Goal: Transaction & Acquisition: Purchase product/service

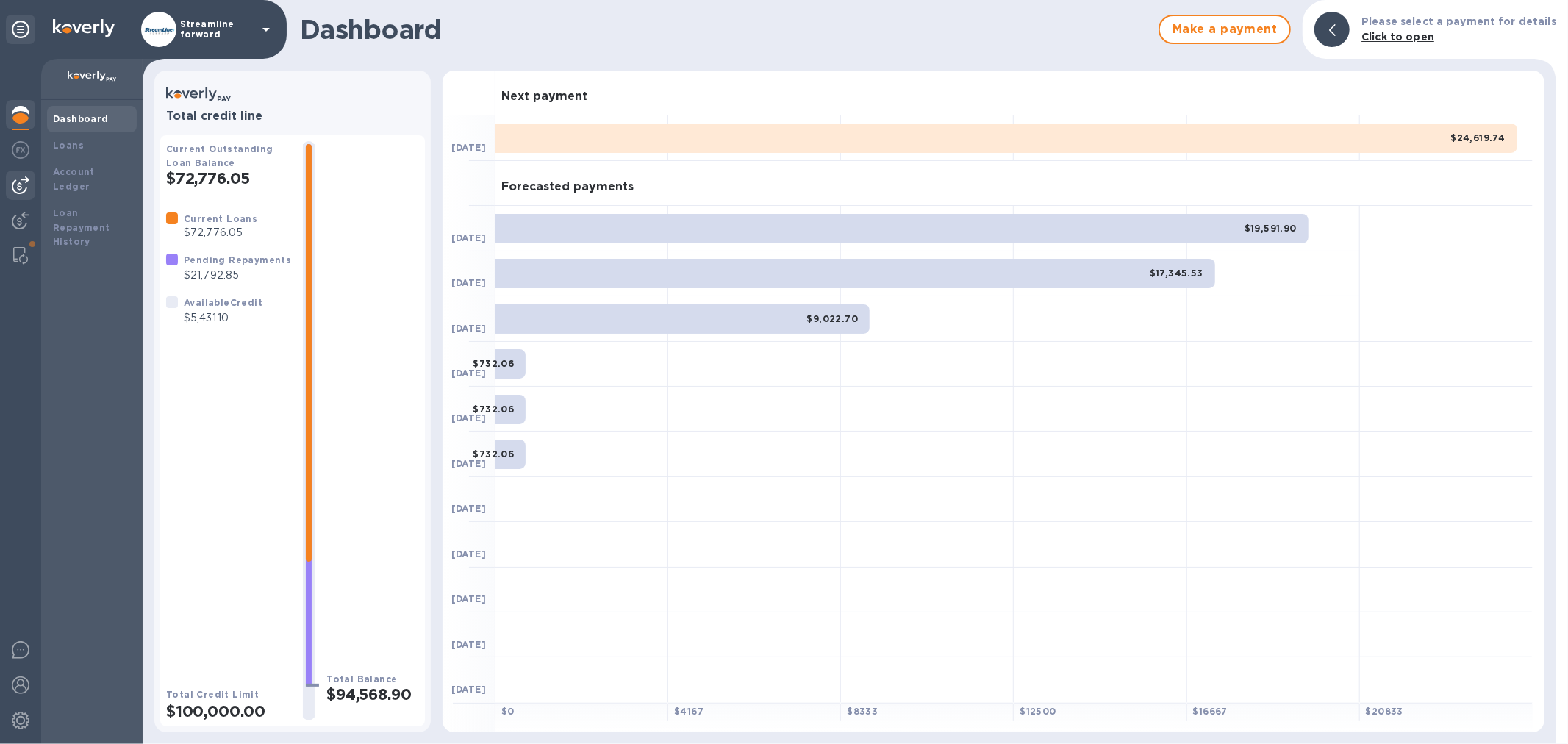
click at [26, 180] on img at bounding box center [20, 185] width 17 height 17
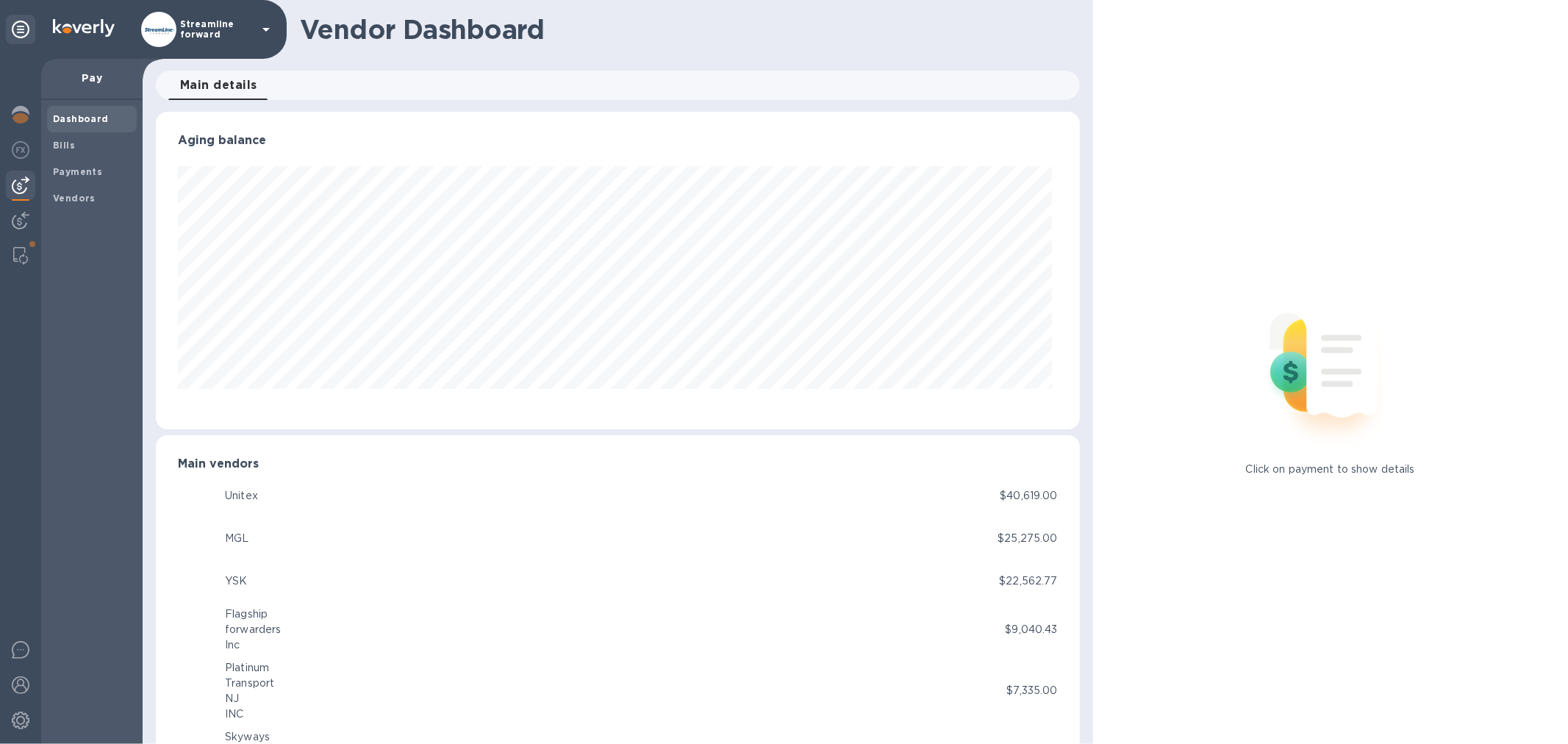
scroll to position [318, 917]
click at [89, 150] on span "Bills" at bounding box center [91, 145] width 78 height 15
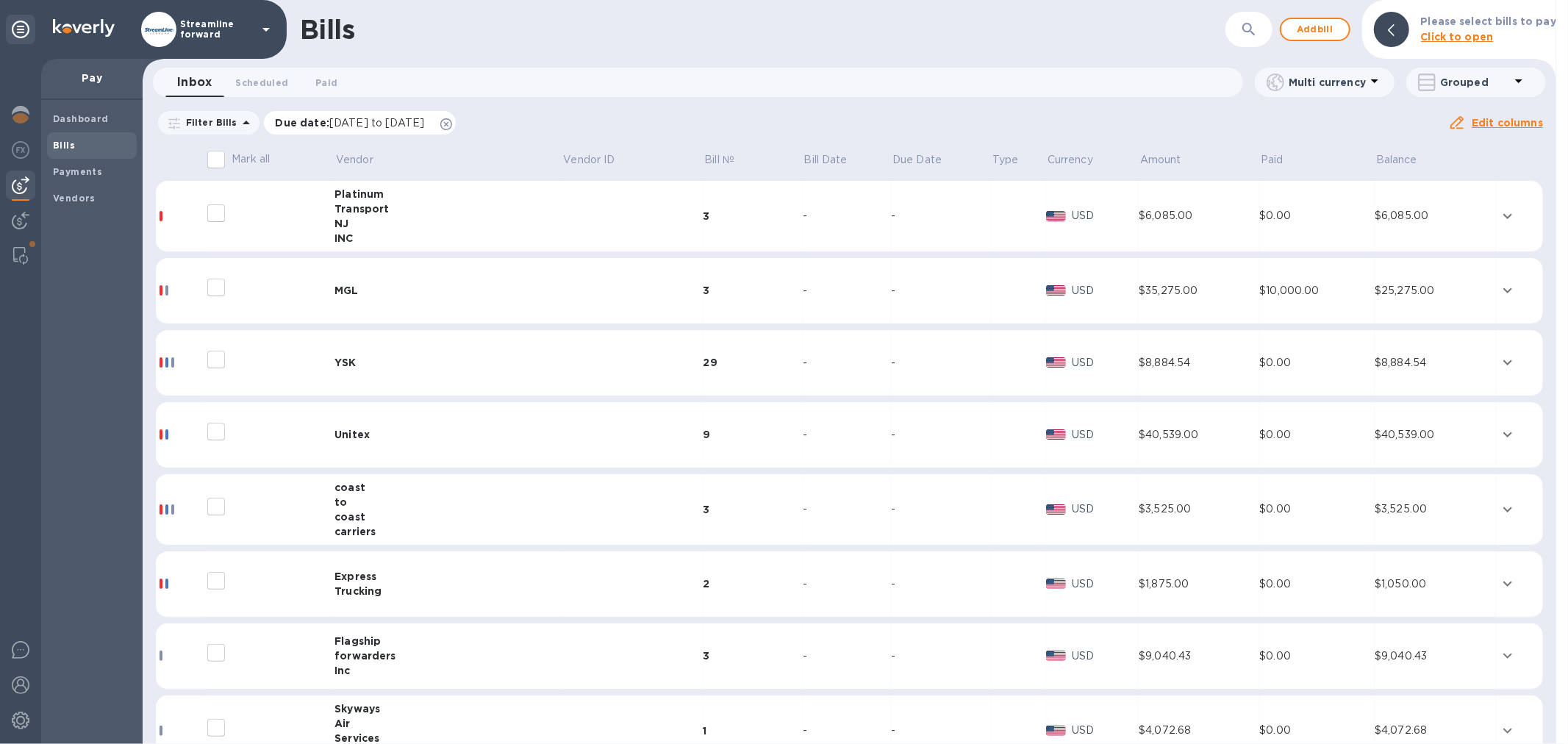
click at [452, 121] on icon at bounding box center [446, 124] width 12 height 12
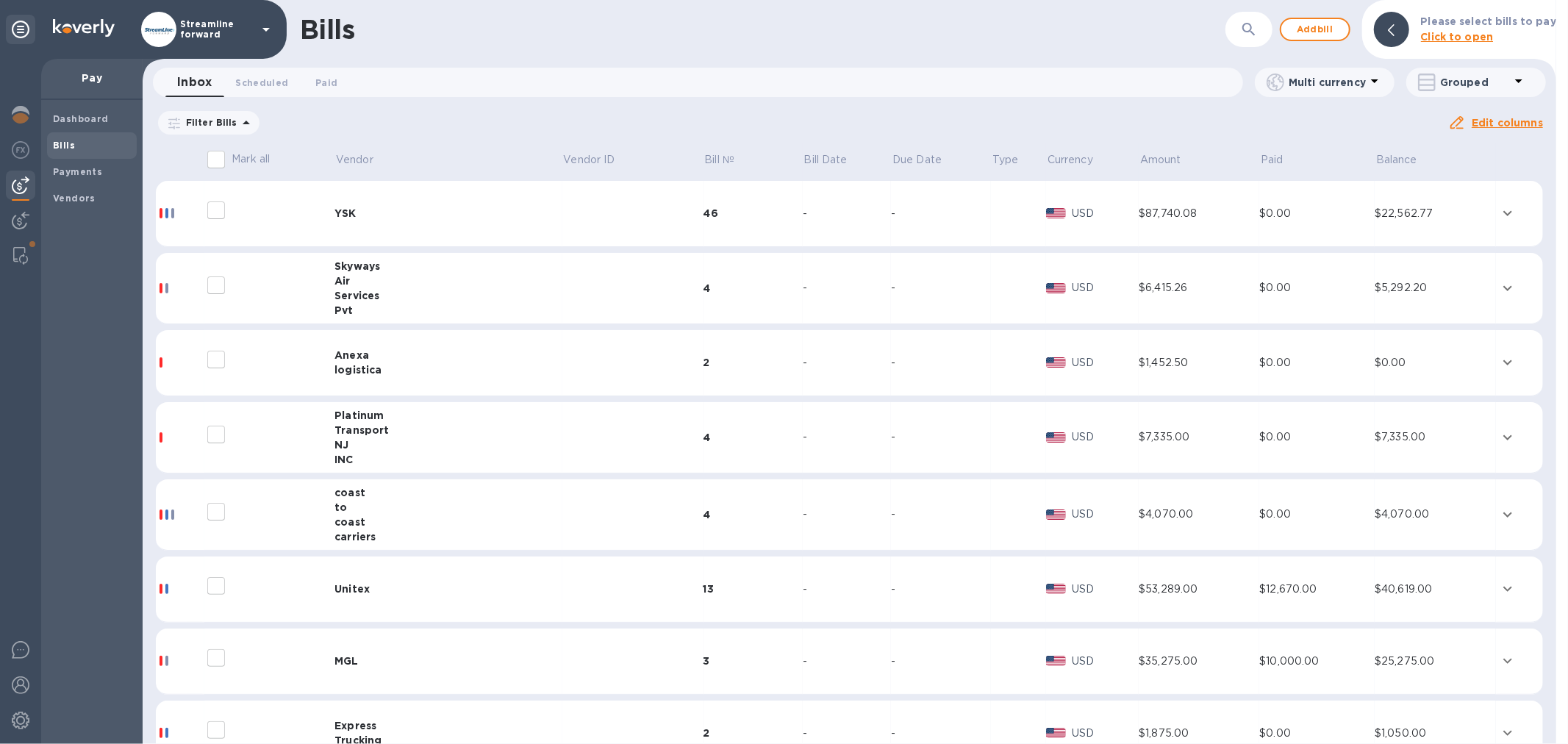
click at [421, 221] on td "YSK" at bounding box center [447, 214] width 227 height 66
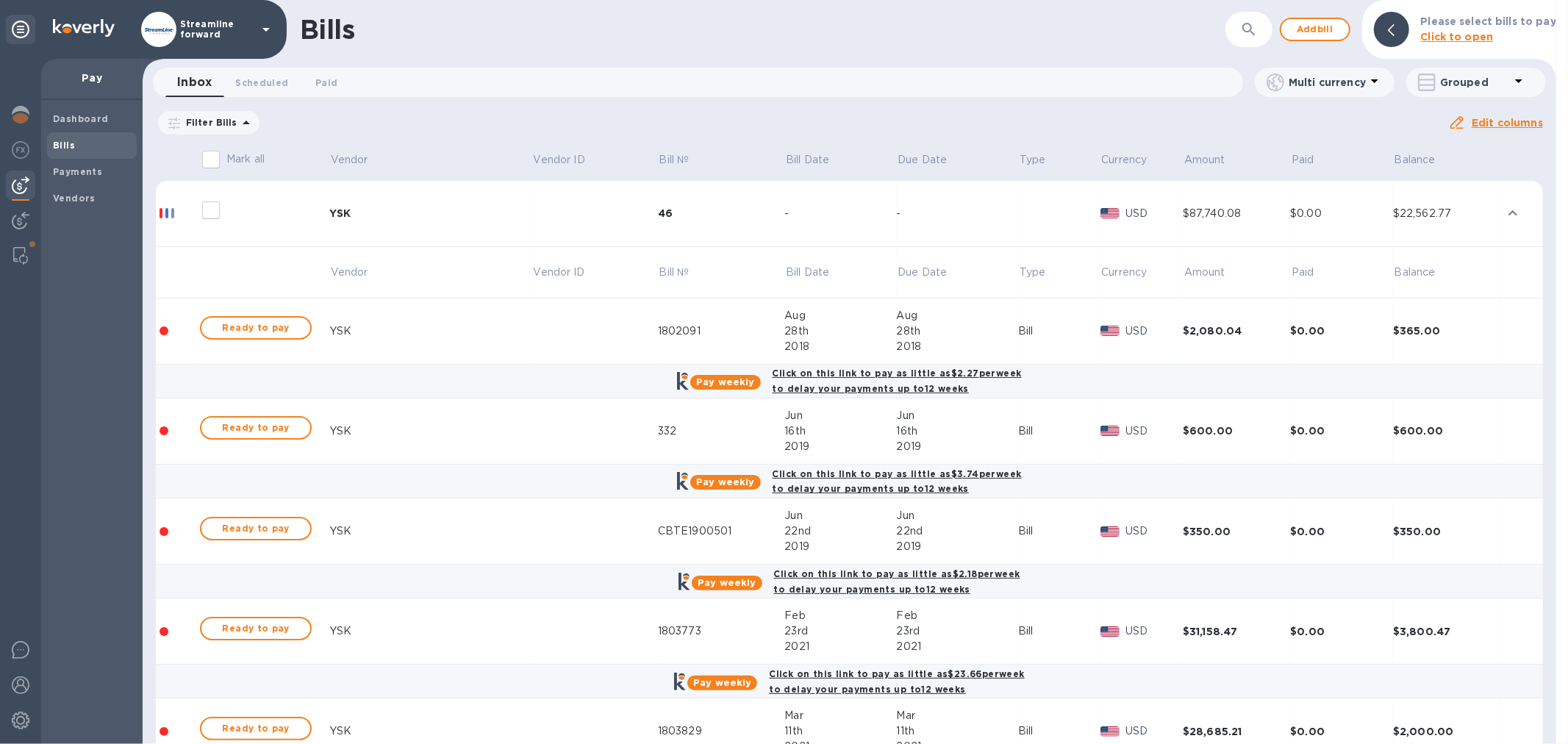
click at [718, 133] on div "Filter Bills Amount Paid Balance" at bounding box center [801, 122] width 1292 height 28
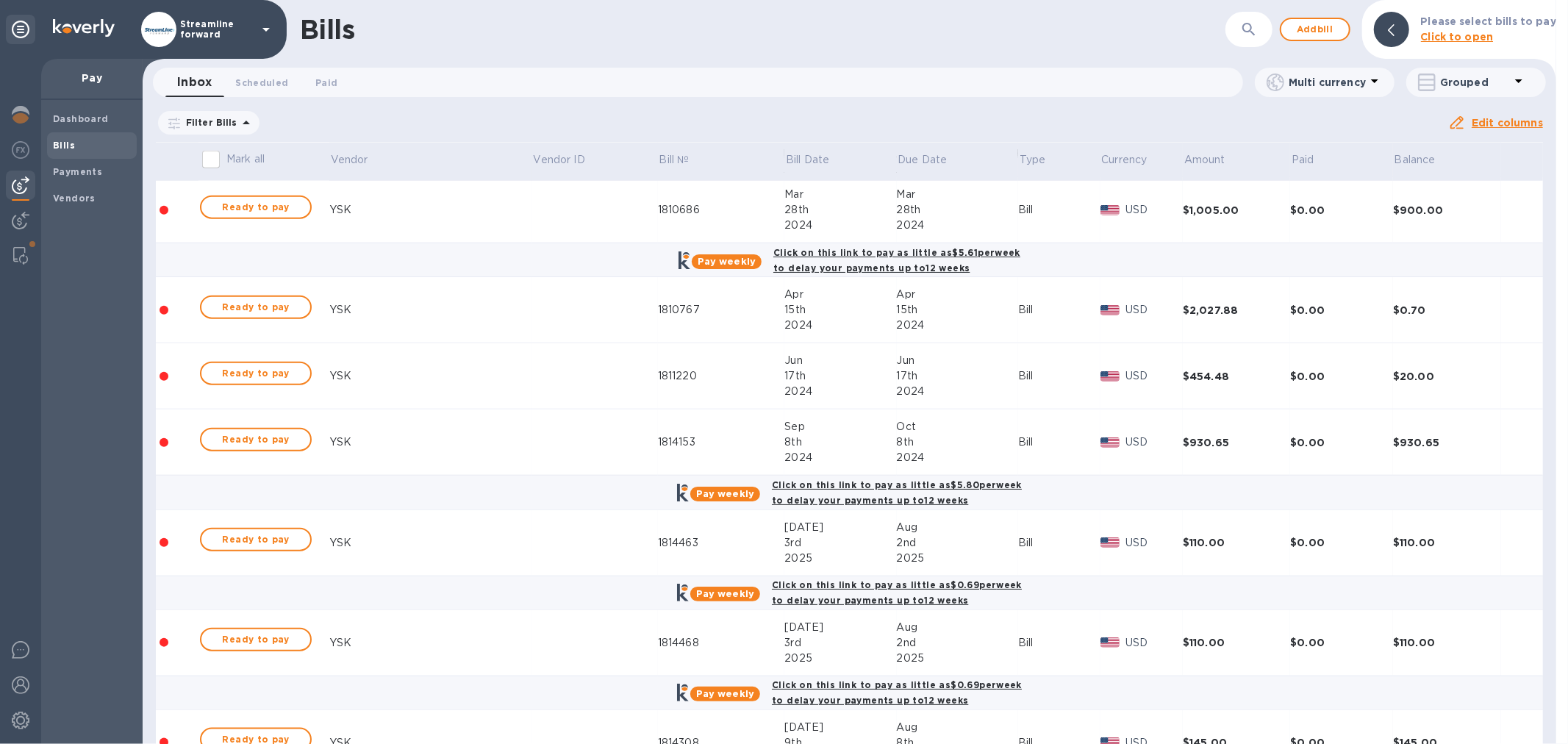
scroll to position [3661, 0]
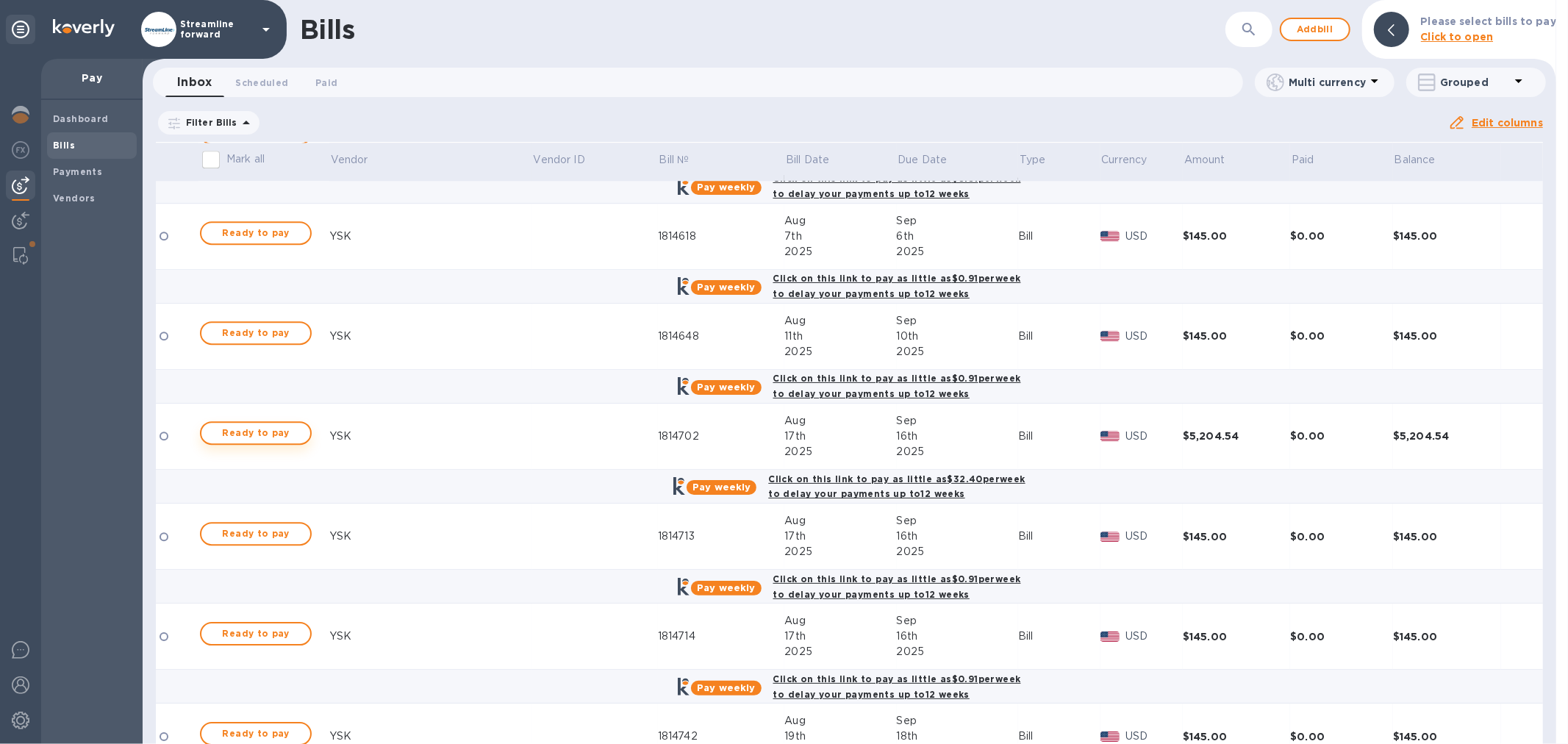
click at [284, 439] on span "Ready to pay" at bounding box center [255, 433] width 86 height 17
click at [870, 486] on b "Click on this link to pay as little as $32.40 per week to delay your payments u…" at bounding box center [896, 486] width 257 height 27
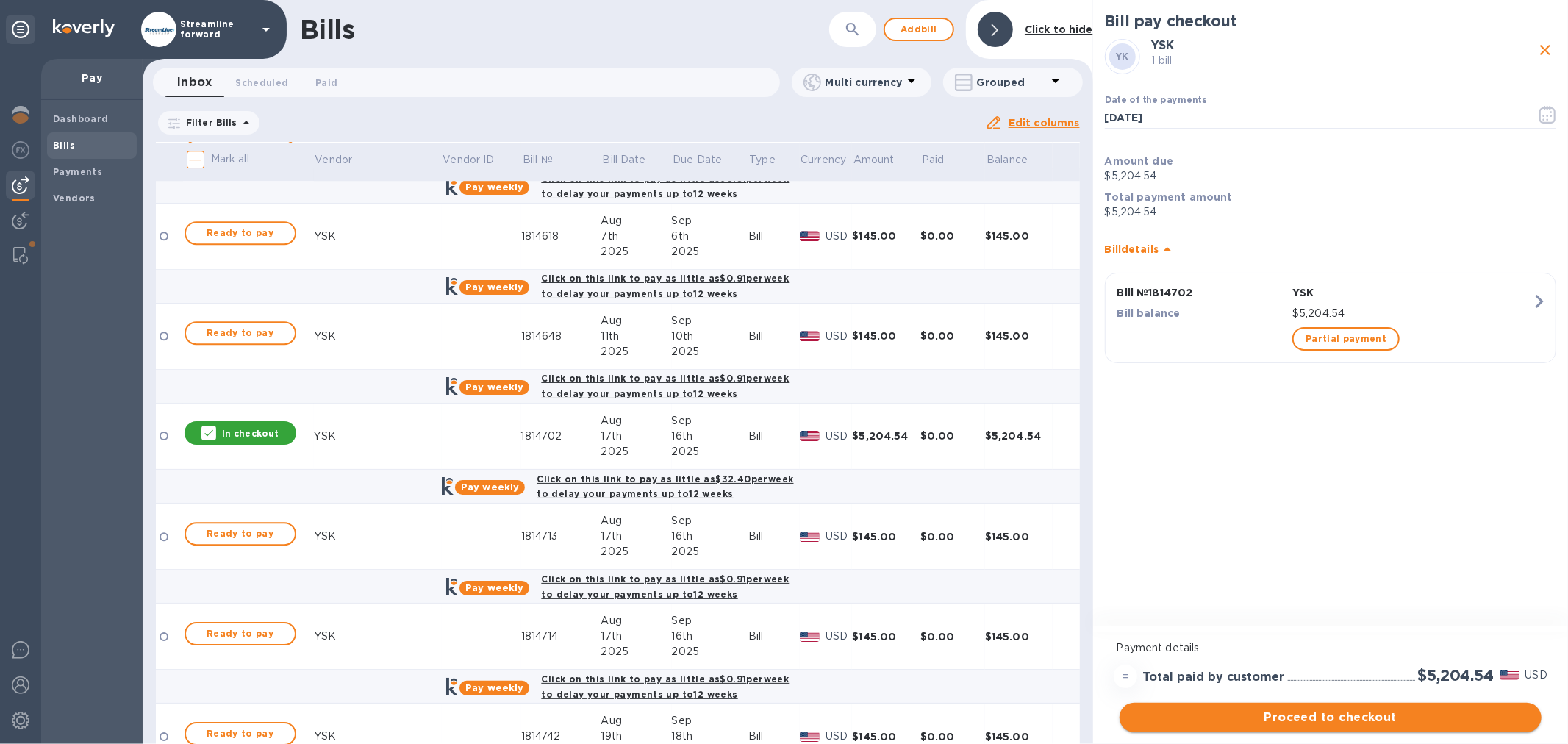
click at [1313, 715] on span "Proceed to checkout" at bounding box center [1330, 716] width 399 height 17
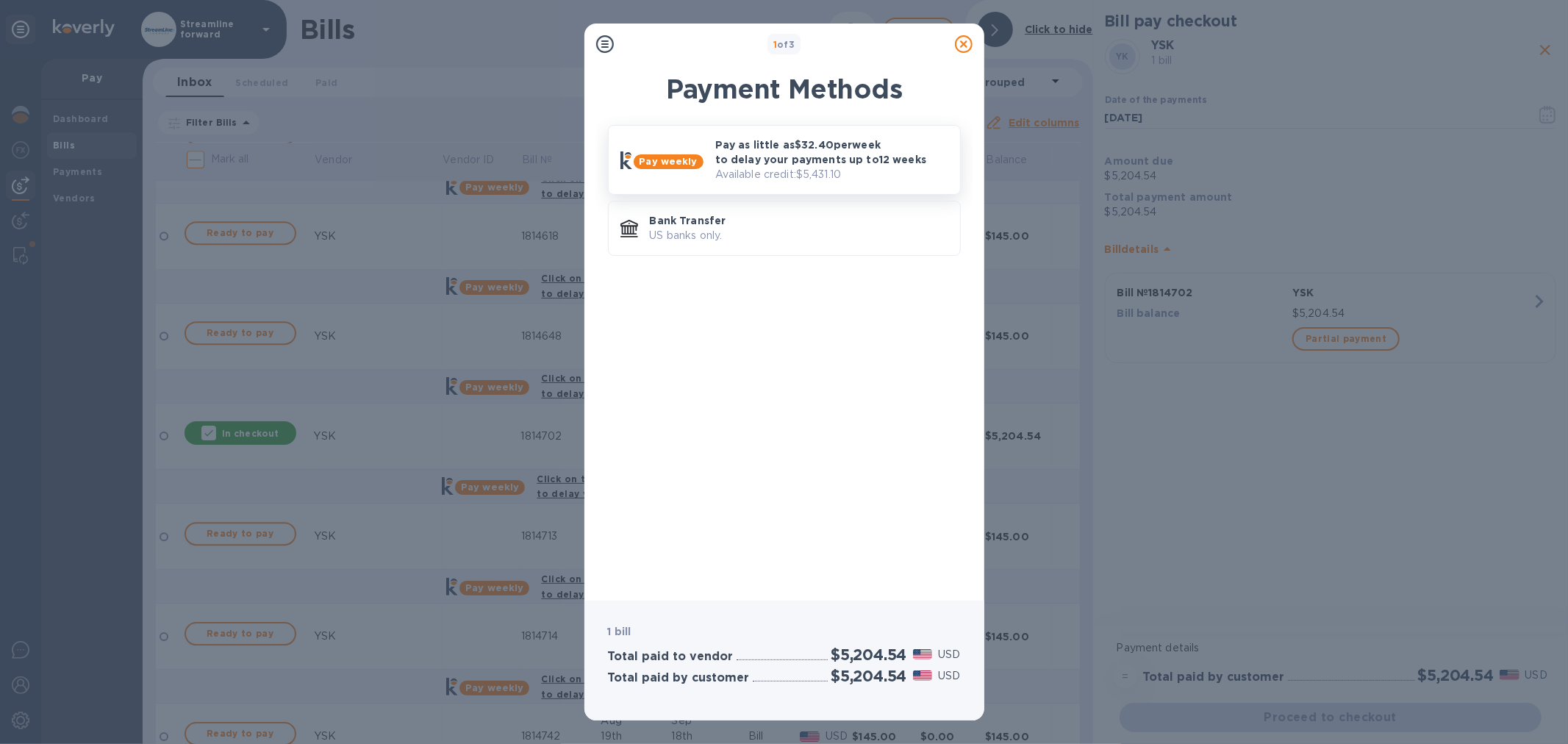
click at [773, 156] on p "Pay as little as $32.40 per week to delay your payments up to 12 weeks" at bounding box center [831, 152] width 233 height 29
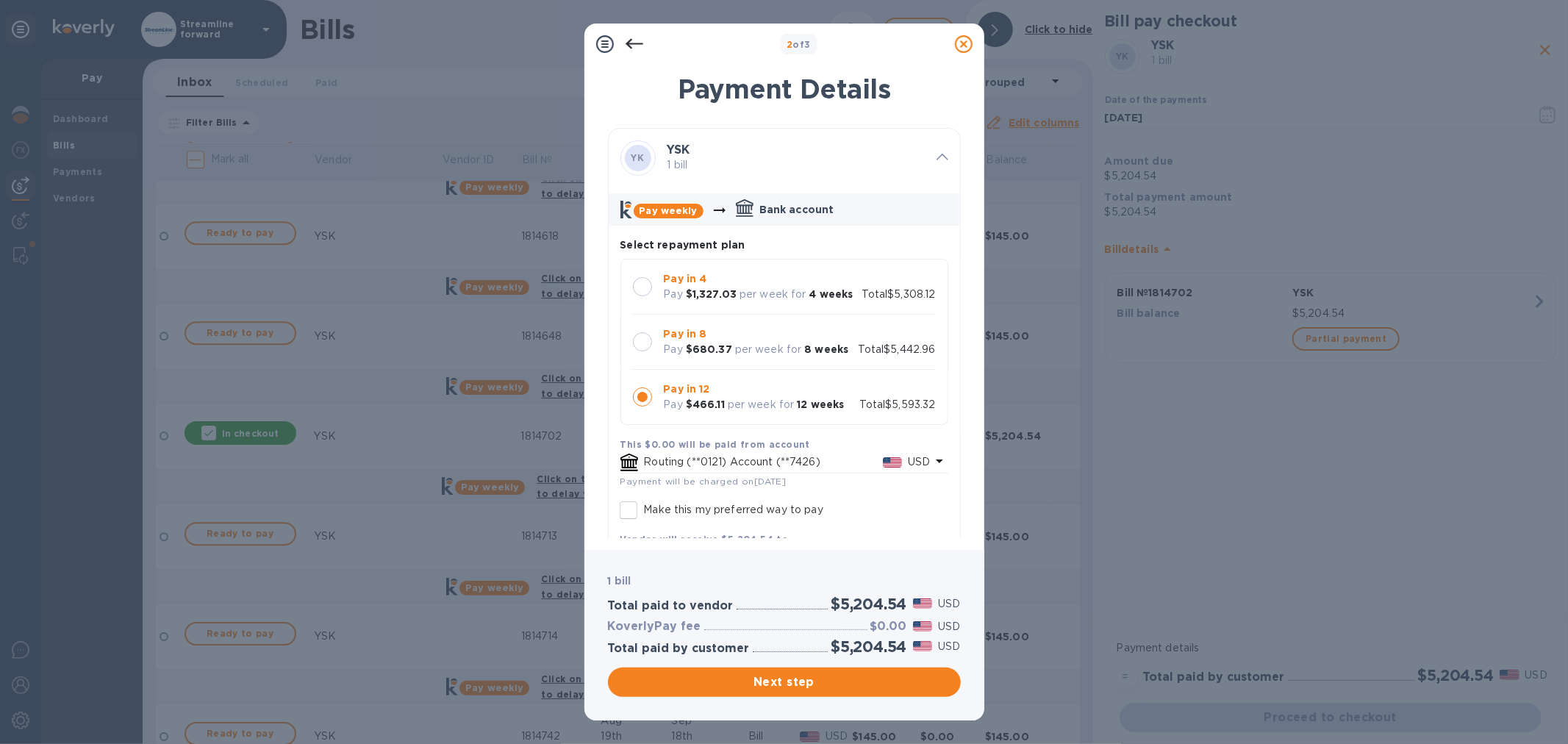
click at [761, 280] on p "Pay in 4" at bounding box center [759, 279] width 190 height 16
click at [814, 685] on span "Next step" at bounding box center [784, 681] width 330 height 17
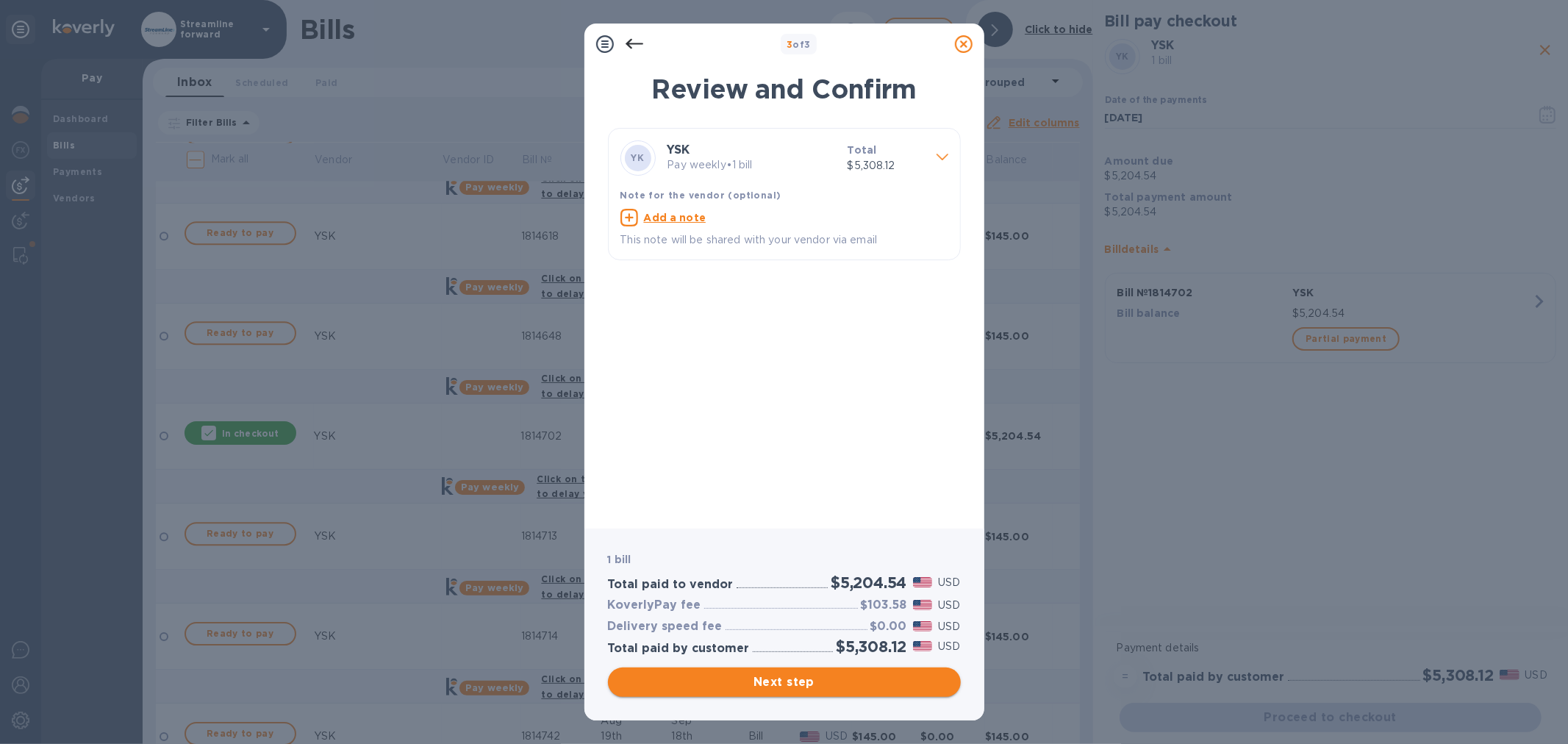
click at [821, 680] on span "Next step" at bounding box center [784, 681] width 330 height 17
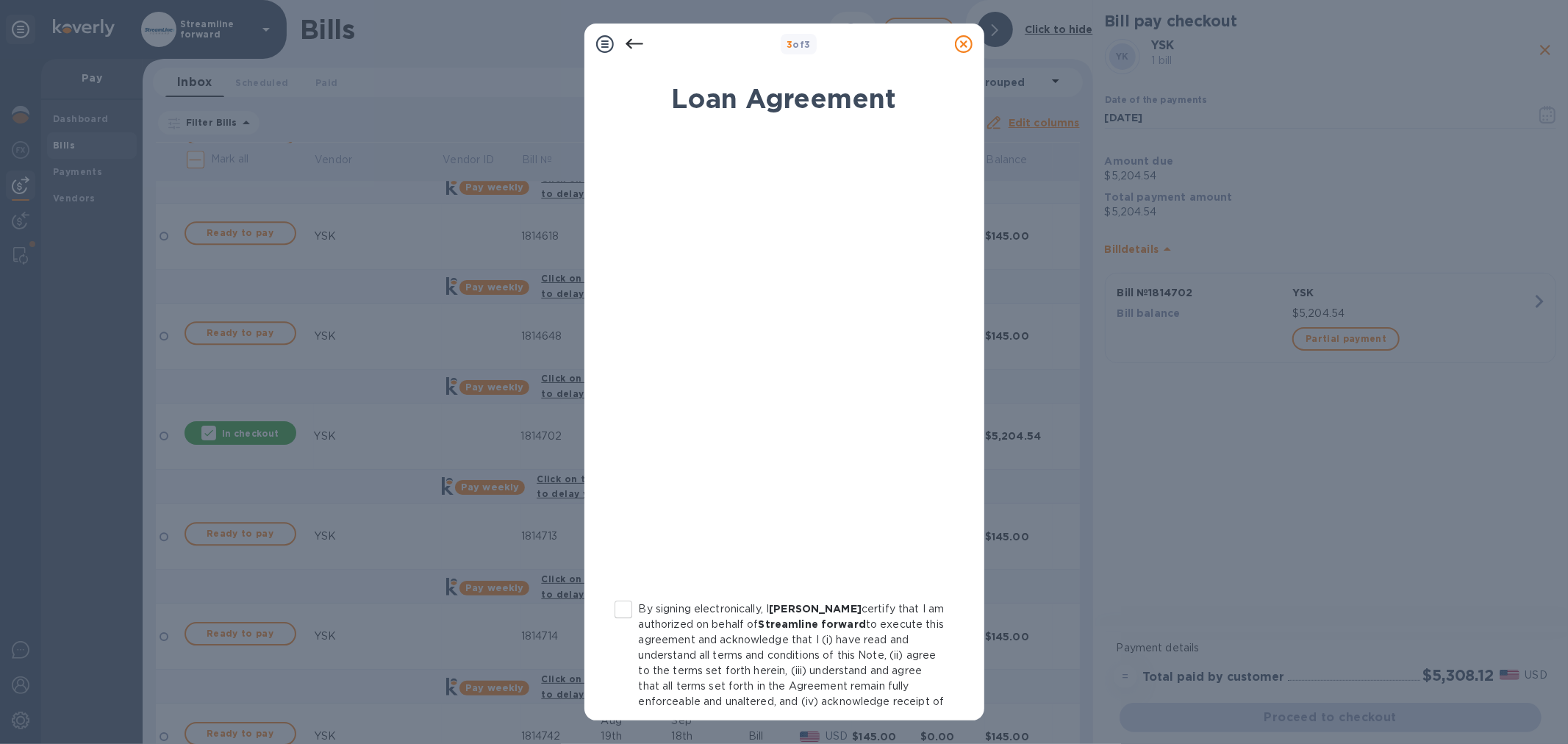
click at [628, 607] on input "By signing electronically, I [PERSON_NAME] certify that I am authorized on beha…" at bounding box center [623, 610] width 31 height 31
checkbox input "true"
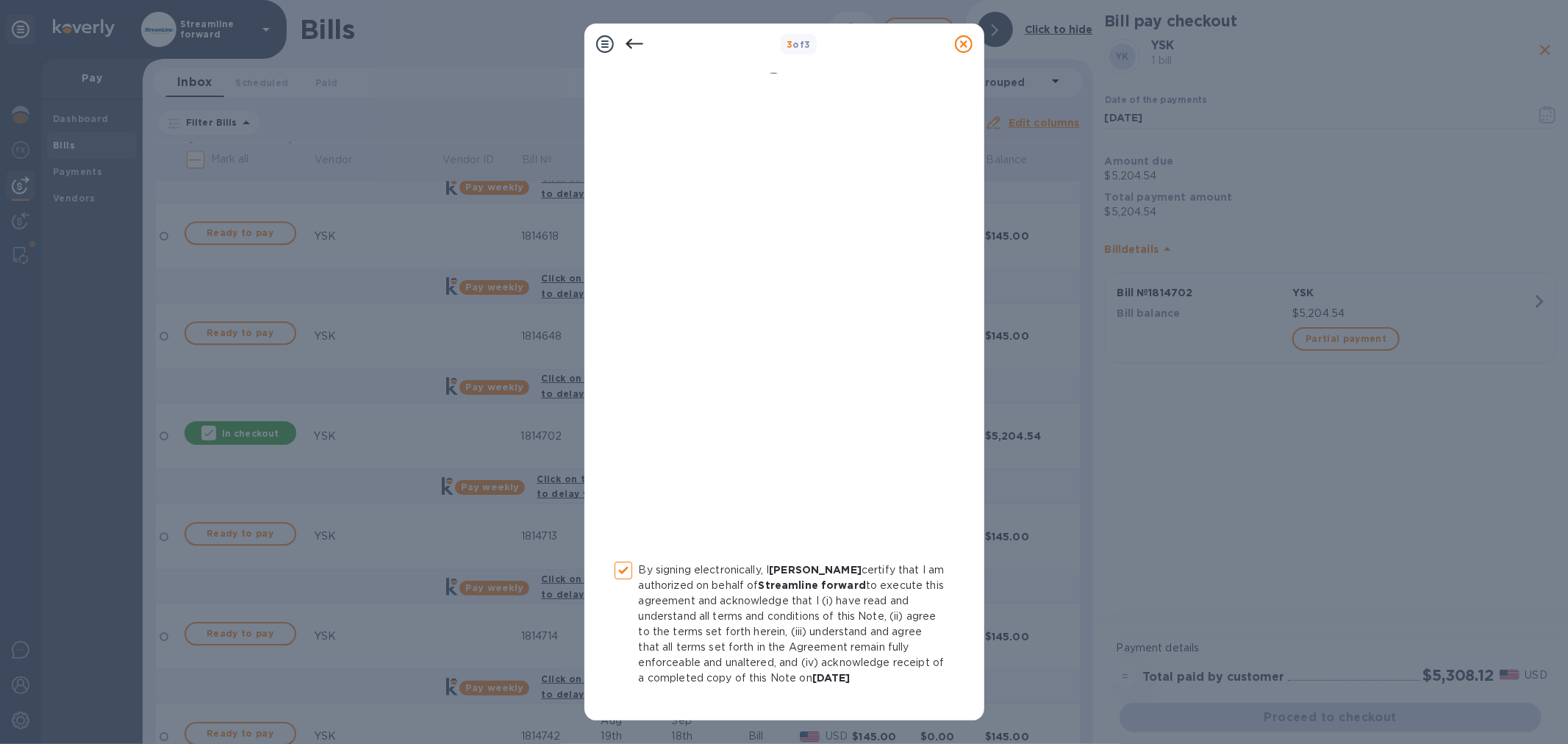
scroll to position [76, 0]
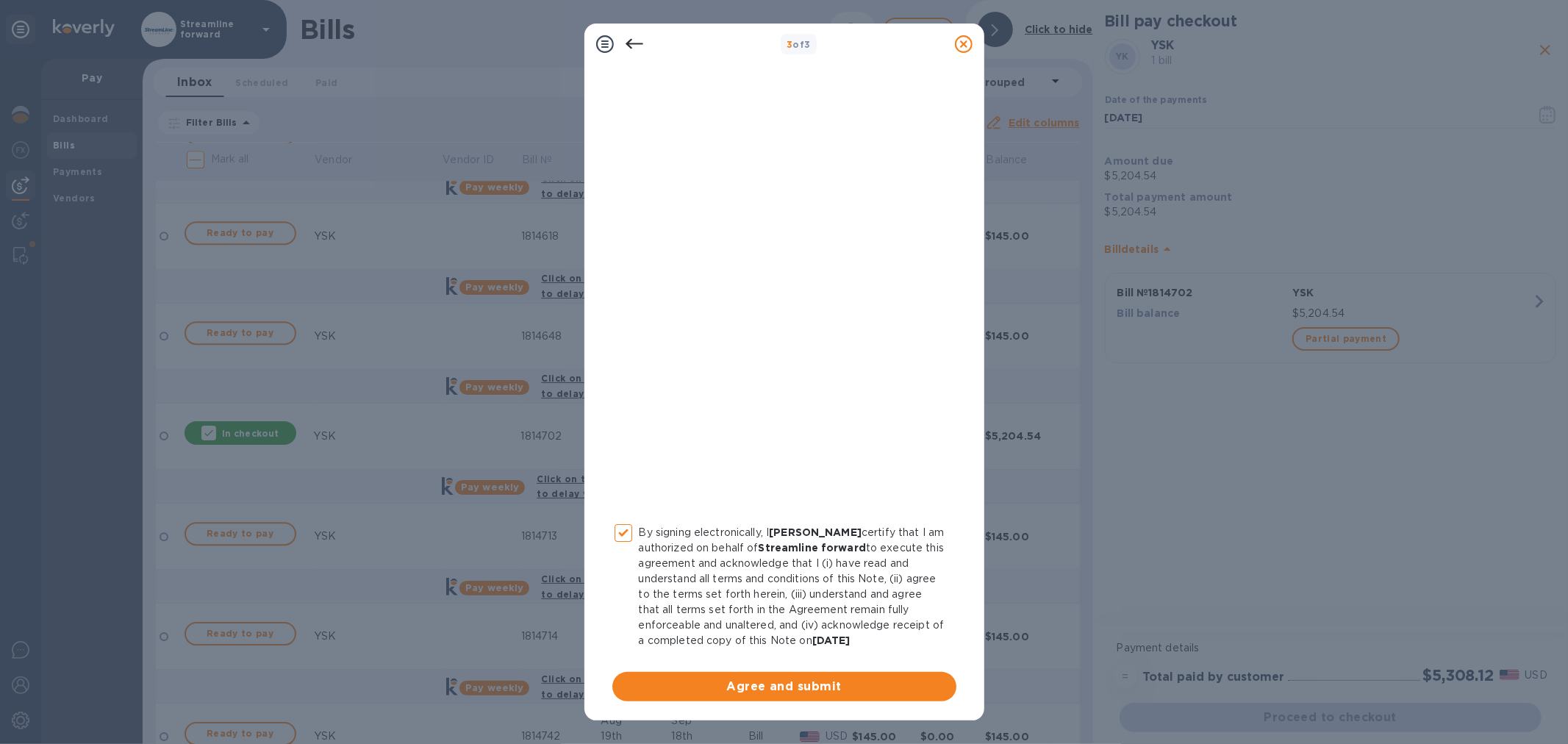
click at [763, 685] on span "Agree and submit" at bounding box center [784, 686] width 320 height 17
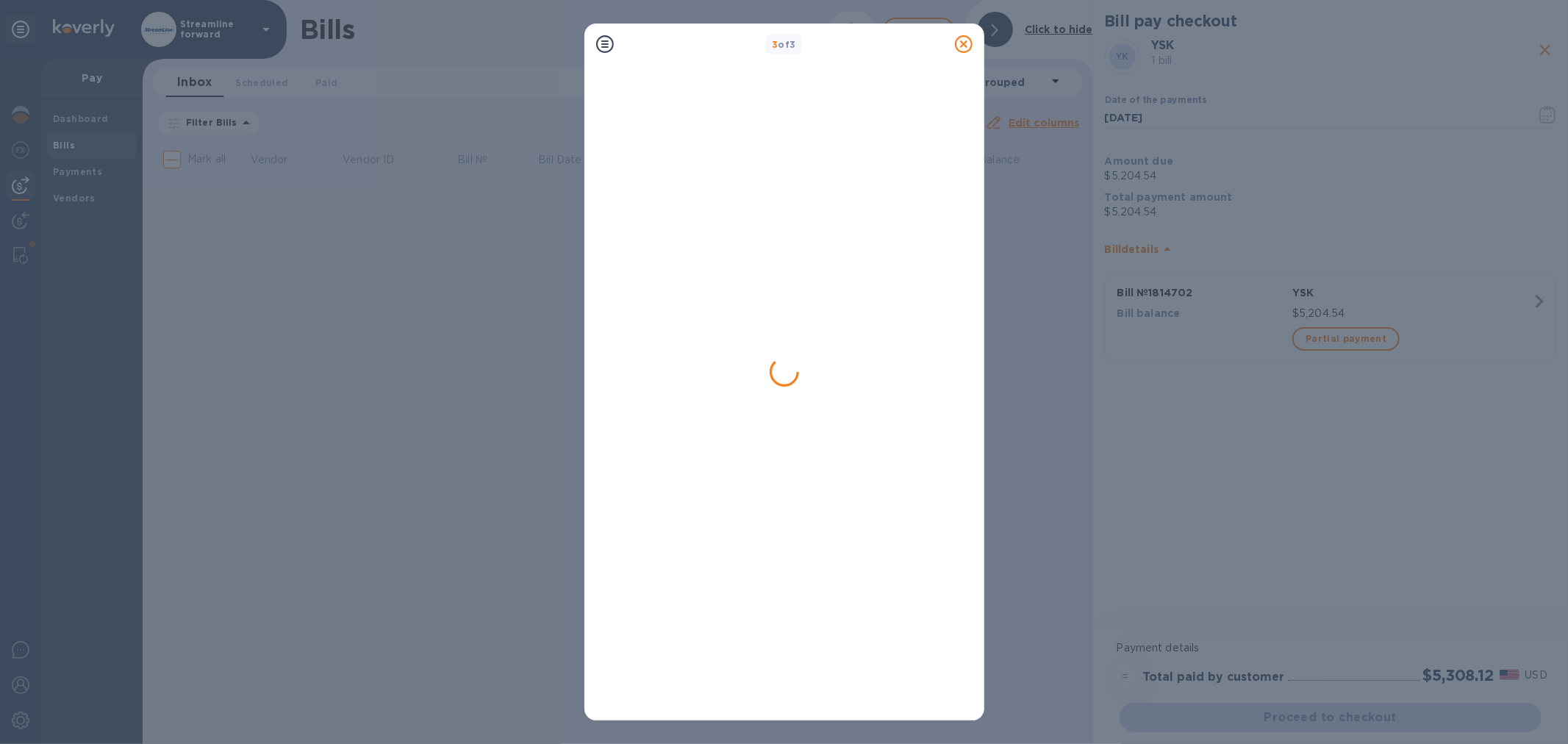
scroll to position [0, 0]
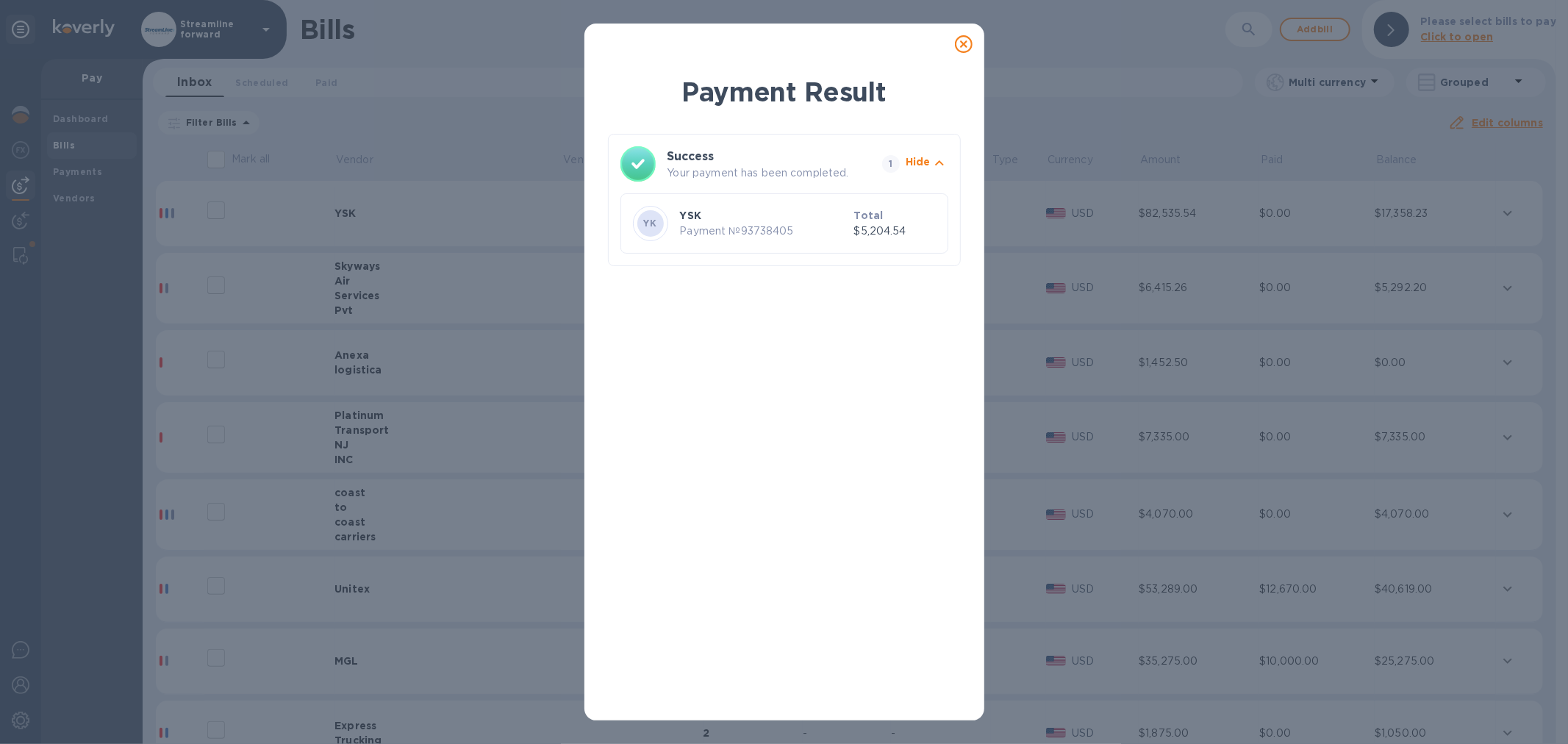
click at [966, 42] on icon at bounding box center [963, 43] width 17 height 17
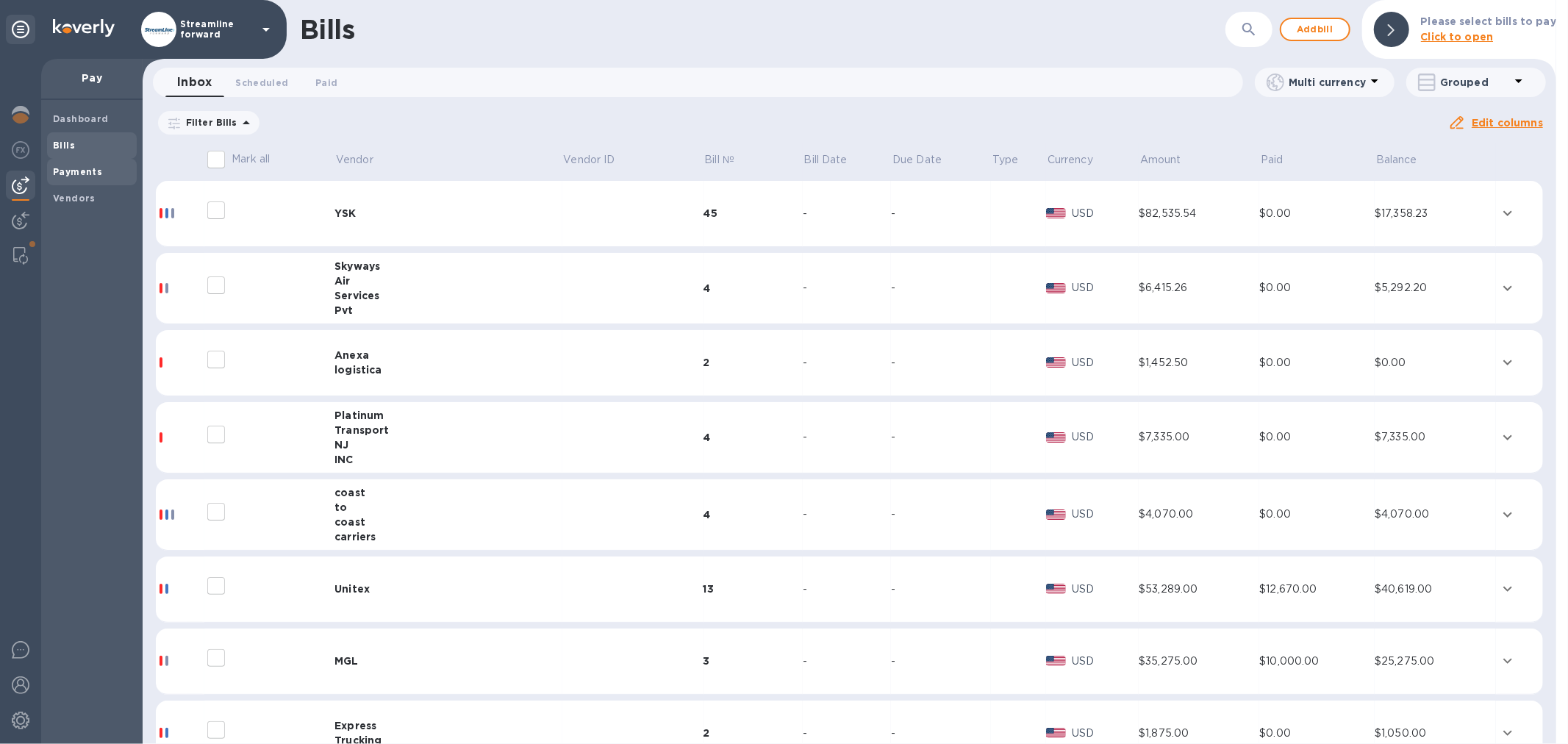
click at [89, 177] on span "Payments" at bounding box center [76, 172] width 49 height 15
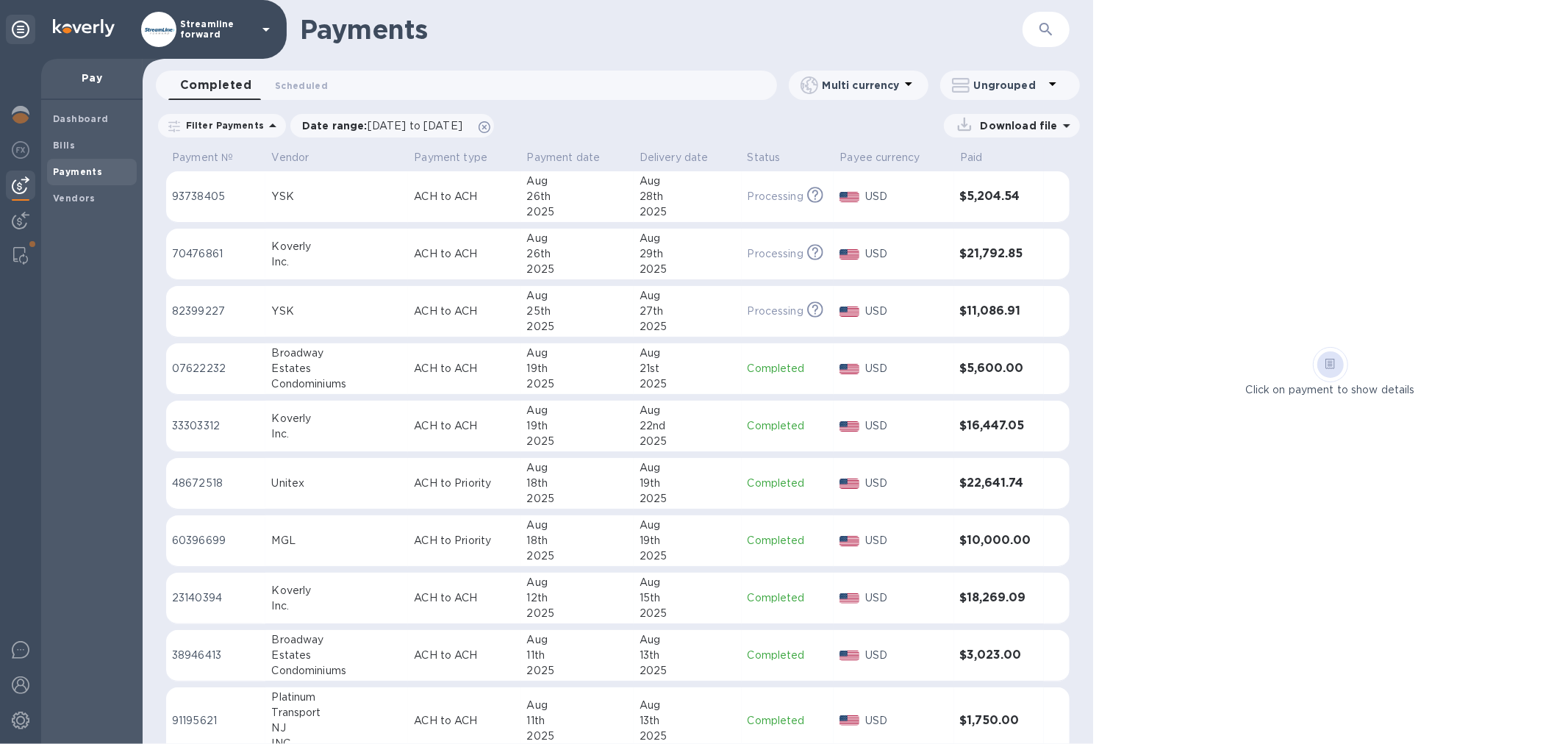
click at [701, 203] on div "28th" at bounding box center [687, 196] width 97 height 16
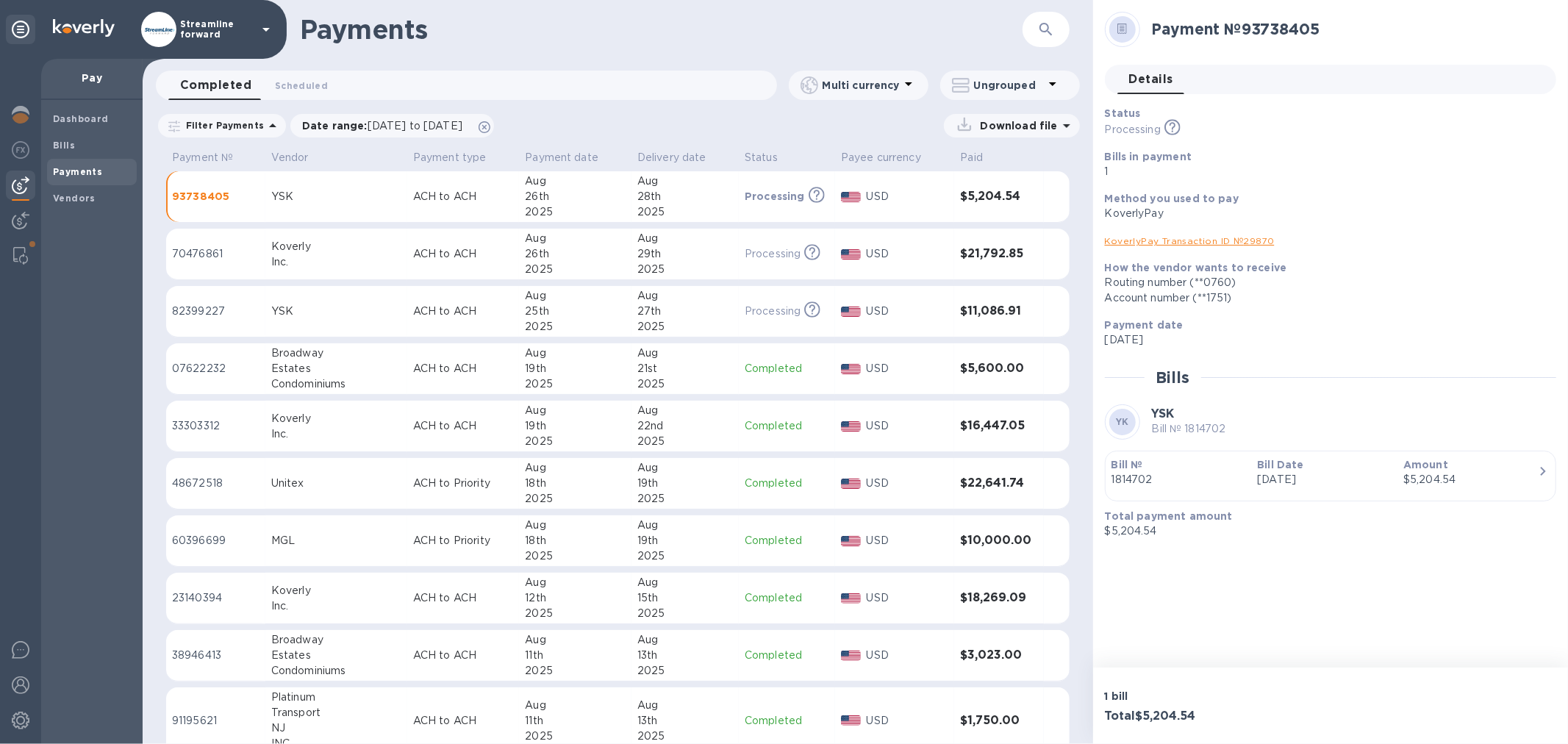
click at [1188, 234] on div "KoverlyPay Transaction ID № 29870" at bounding box center [1324, 240] width 439 height 16
click at [1184, 241] on link "KoverlyPay Transaction ID № 29870" at bounding box center [1190, 240] width 169 height 11
